Goal: Task Accomplishment & Management: Manage account settings

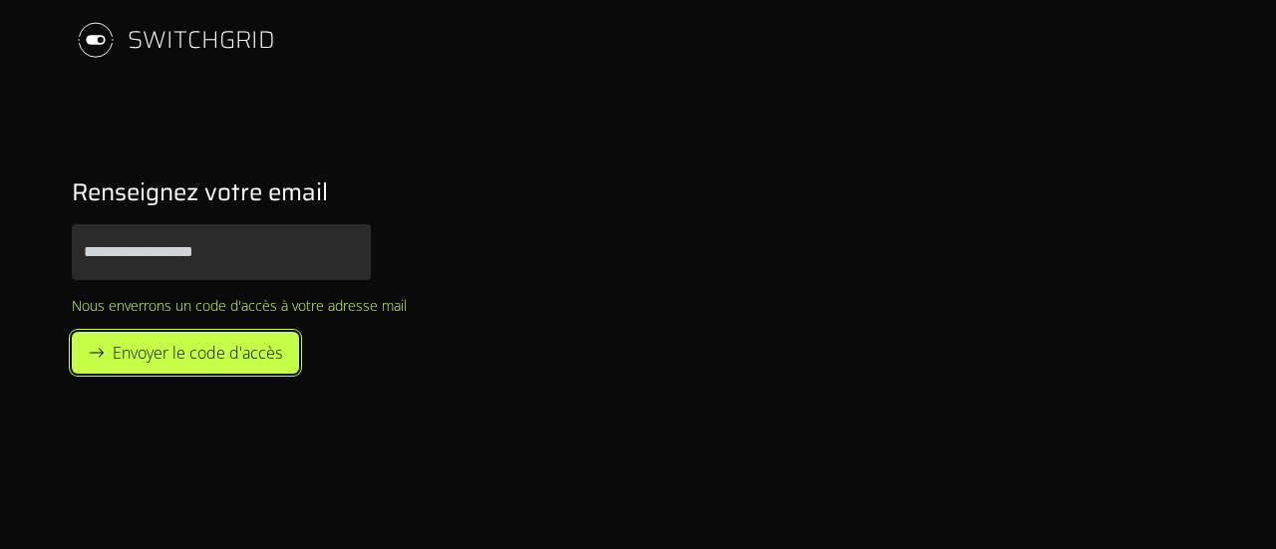
click at [220, 337] on button "Envoyer le code d'accès" at bounding box center [185, 353] width 227 height 42
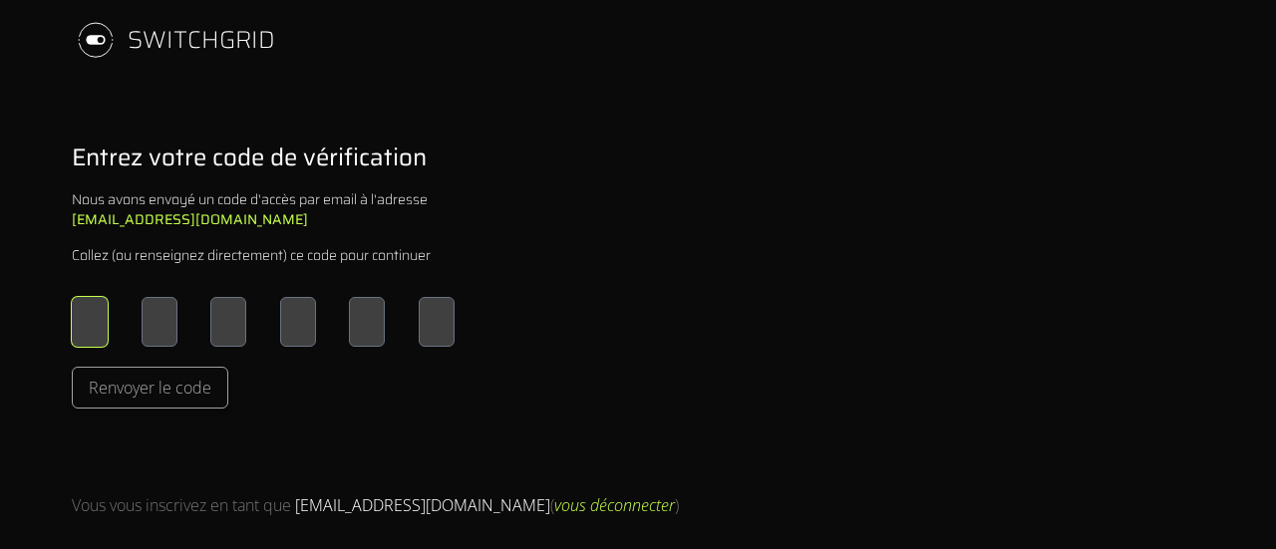
click at [96, 315] on input "Please enter OTP character 1" at bounding box center [90, 322] width 36 height 50
type input "*"
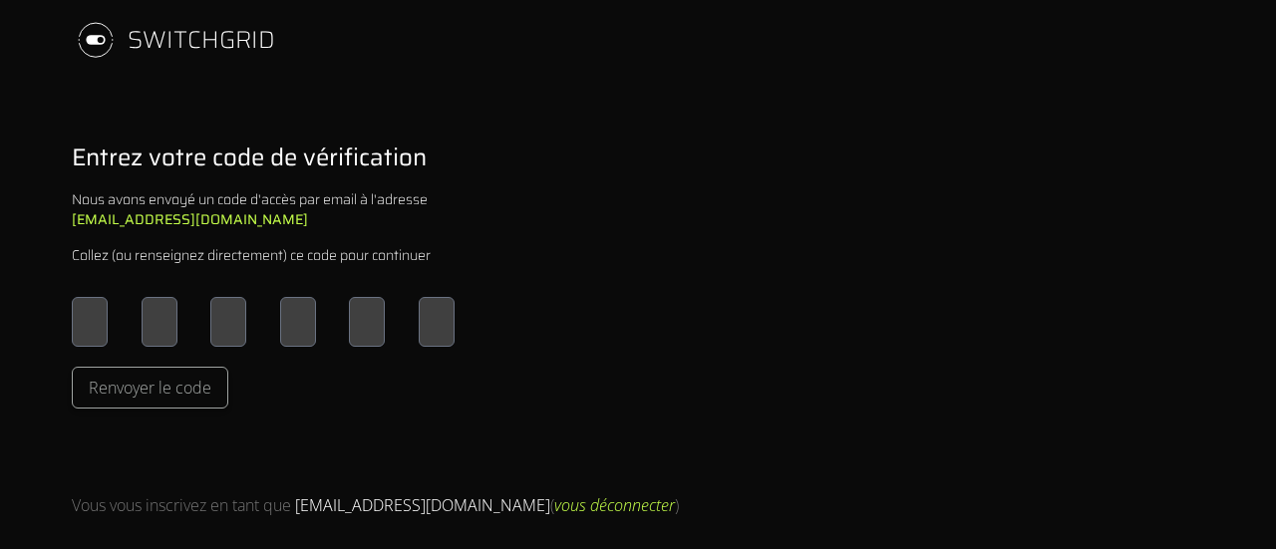
type input "*"
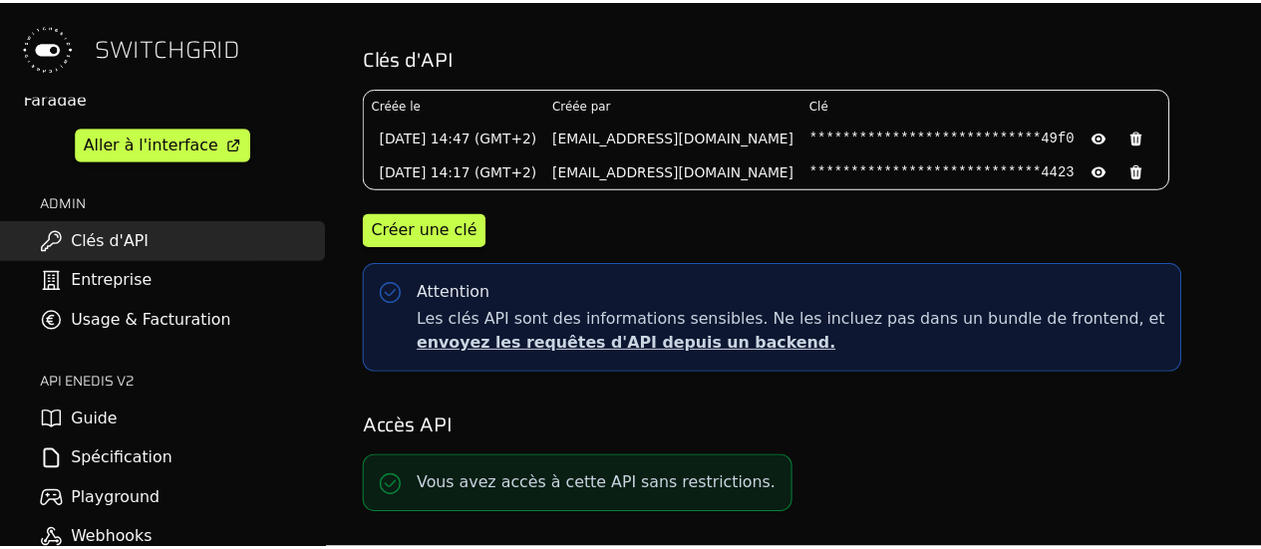
scroll to position [28, 0]
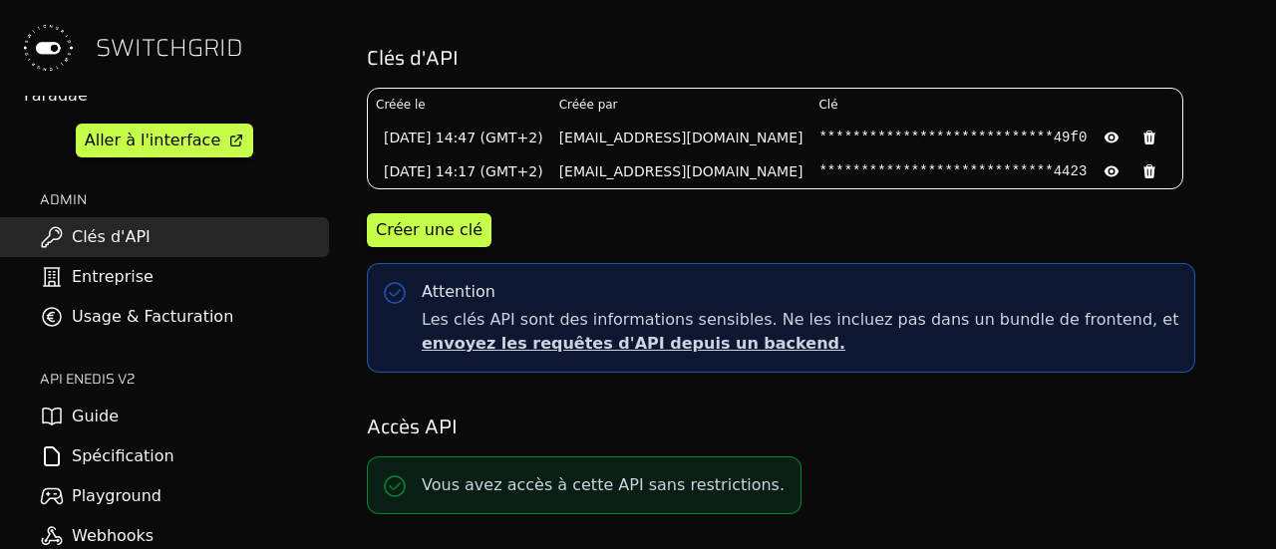
click at [194, 314] on link "Usage & Facturation" at bounding box center [164, 317] width 329 height 40
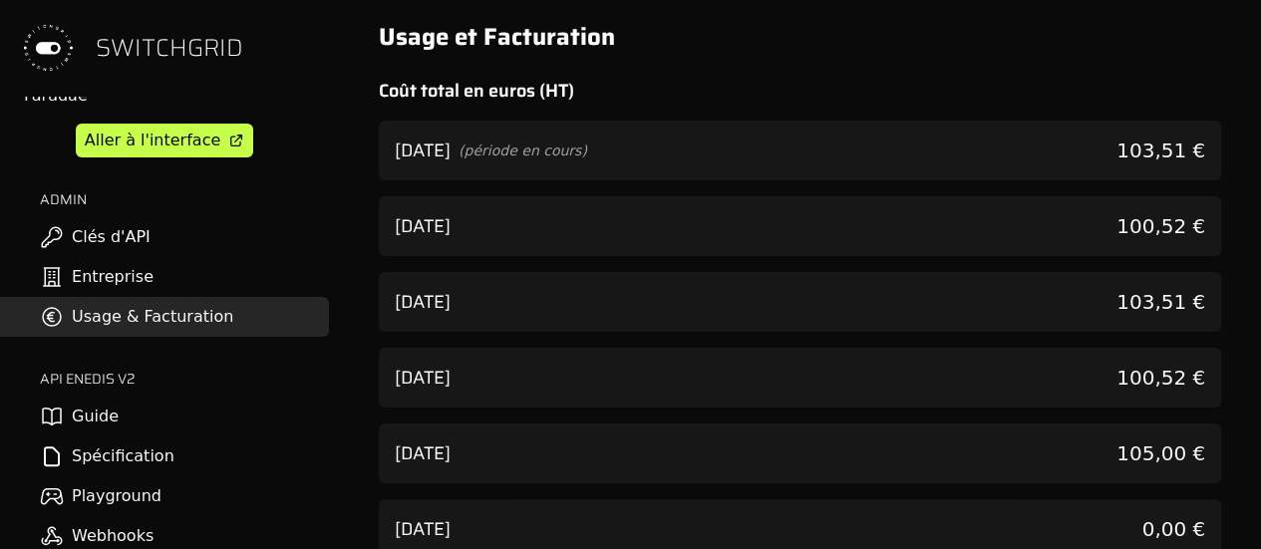
scroll to position [4, 0]
drag, startPoint x: 565, startPoint y: 149, endPoint x: 566, endPoint y: 136, distance: 13.0
click at [566, 136] on div "[DATE] (période en cours)" at bounding box center [491, 150] width 192 height 28
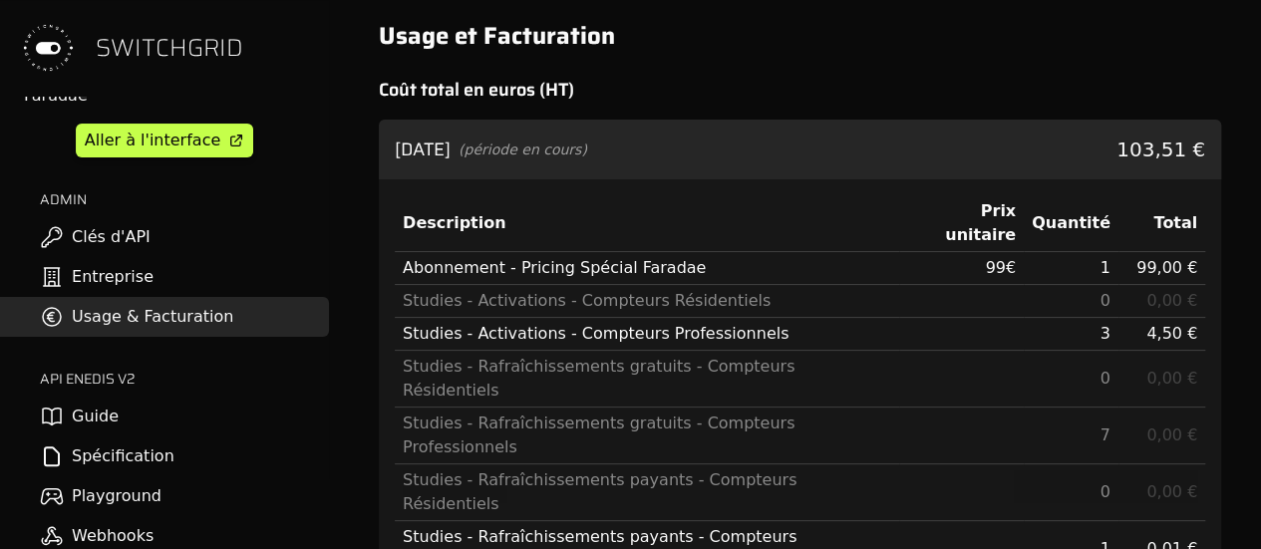
click at [572, 126] on div "[DATE] (période en cours) 103,51 €" at bounding box center [800, 150] width 842 height 60
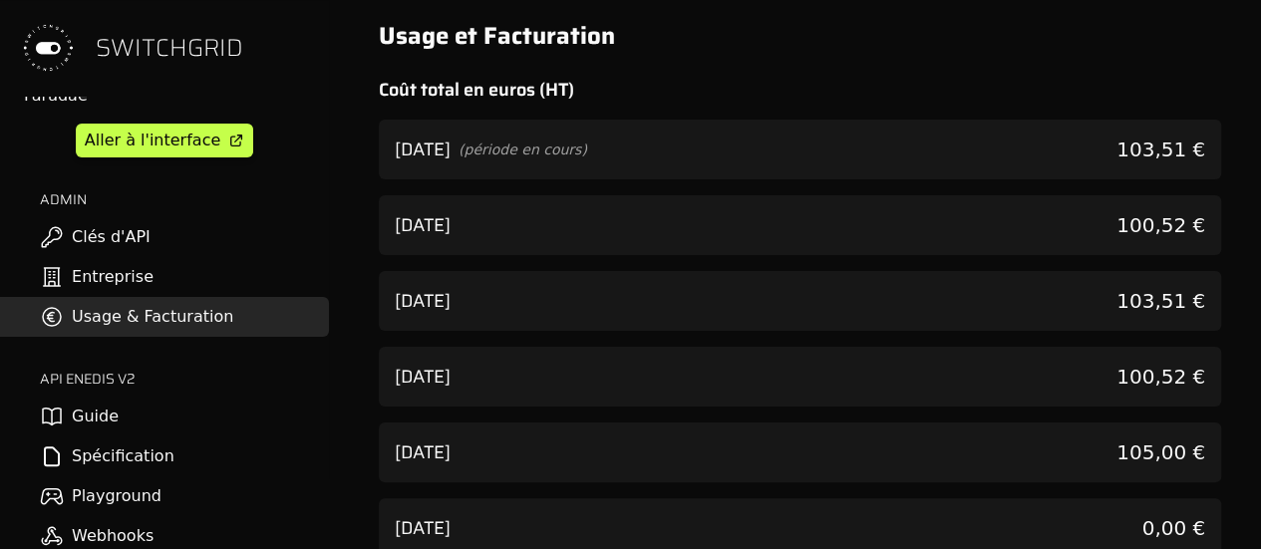
click at [582, 158] on span "(période en cours)" at bounding box center [523, 150] width 129 height 20
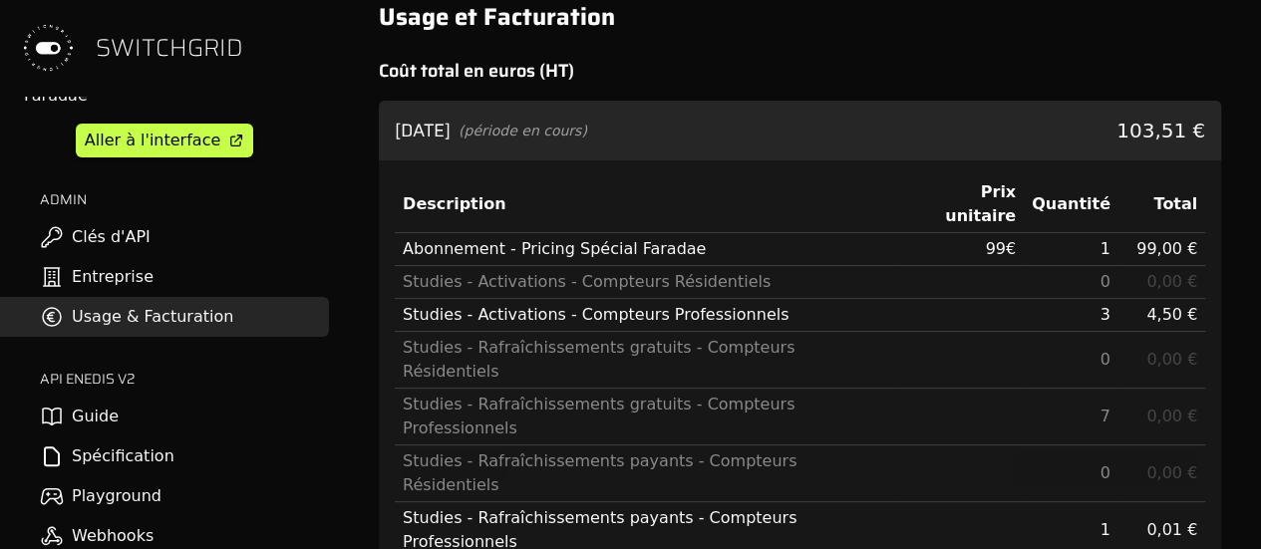
scroll to position [25, 0]
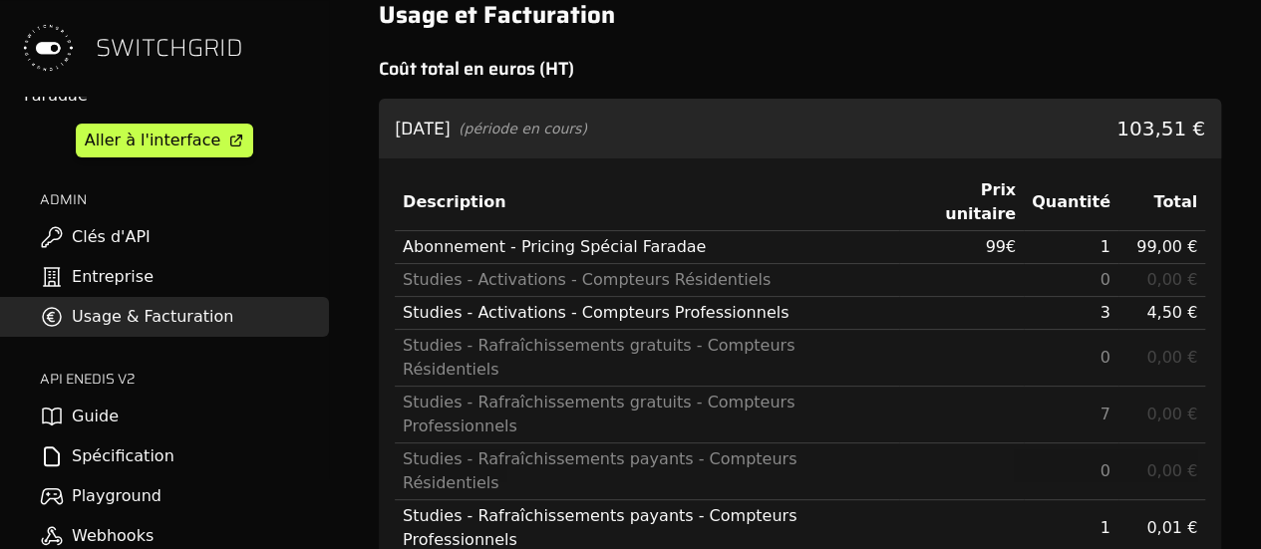
click at [1014, 237] on span "99 €" at bounding box center [1000, 246] width 31 height 19
drag, startPoint x: 1161, startPoint y: 292, endPoint x: 1207, endPoint y: 292, distance: 45.9
click at [1207, 292] on div "Description Prix unitaire Quantité Total Abonnement - Pricing Spécial Faradae 9…" at bounding box center [800, 398] width 842 height 480
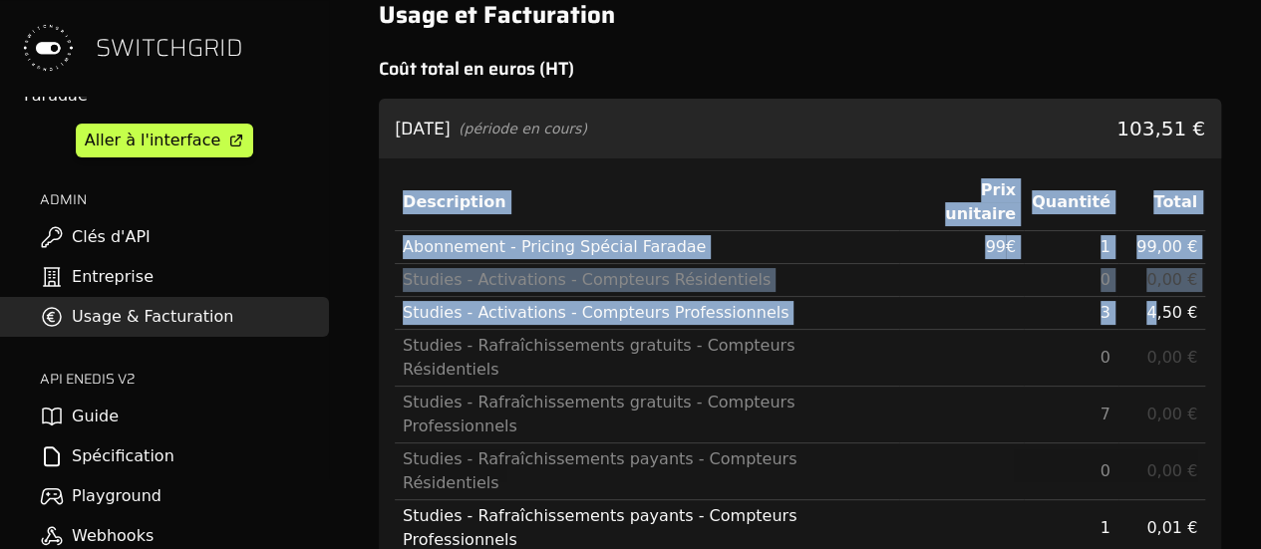
click at [1161, 303] on span "4,50 €" at bounding box center [1171, 312] width 51 height 19
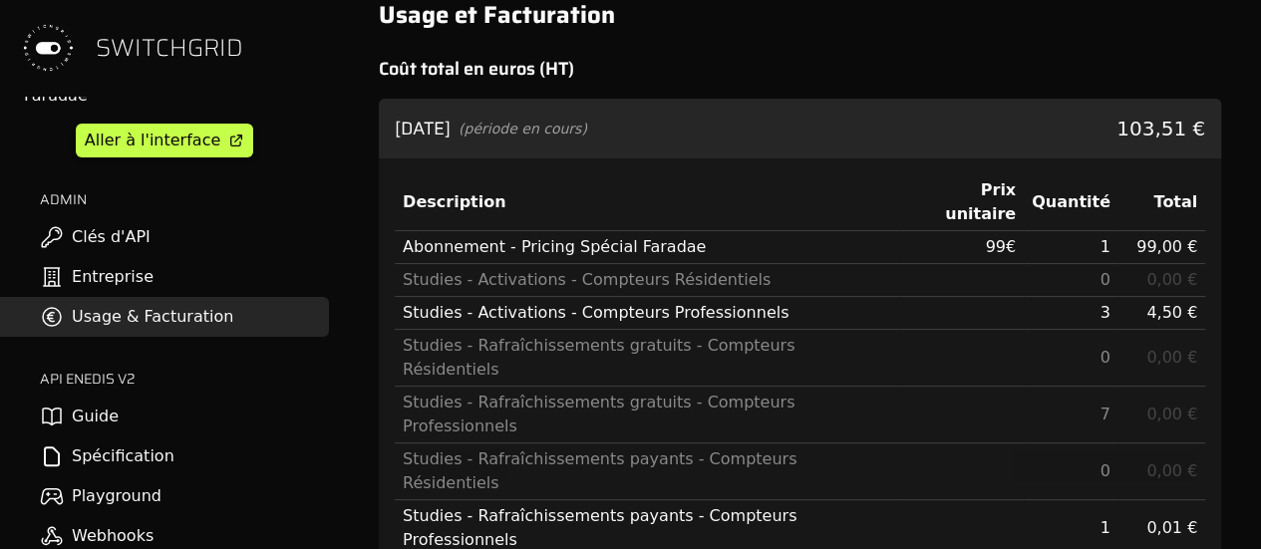
scroll to position [0, 0]
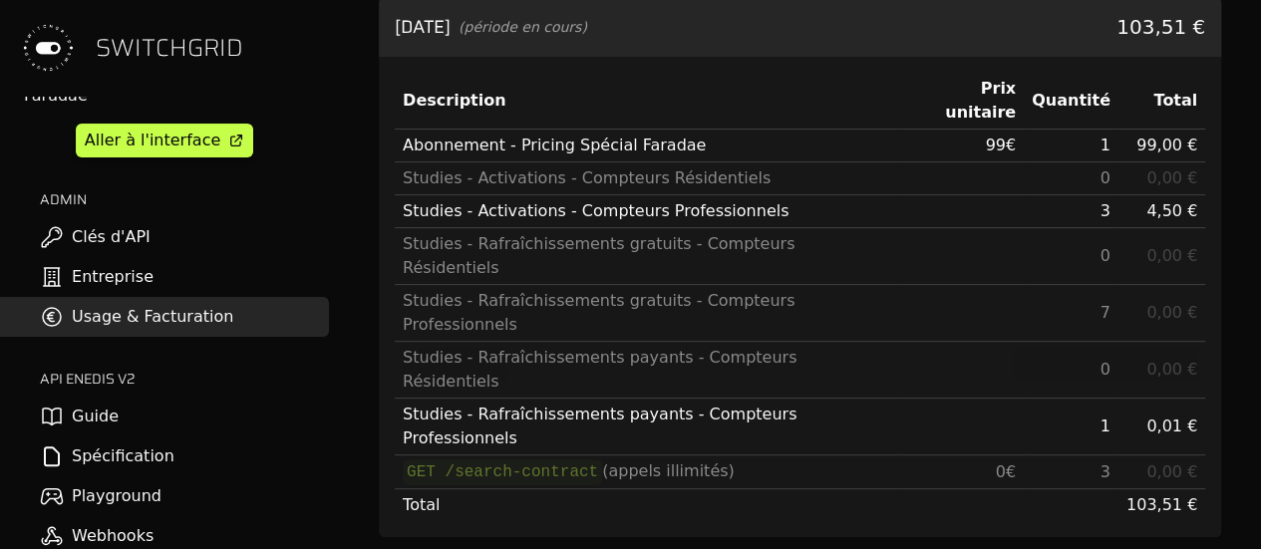
click at [135, 332] on link "Usage & Facturation" at bounding box center [164, 317] width 329 height 40
